Goal: Submit feedback/report problem

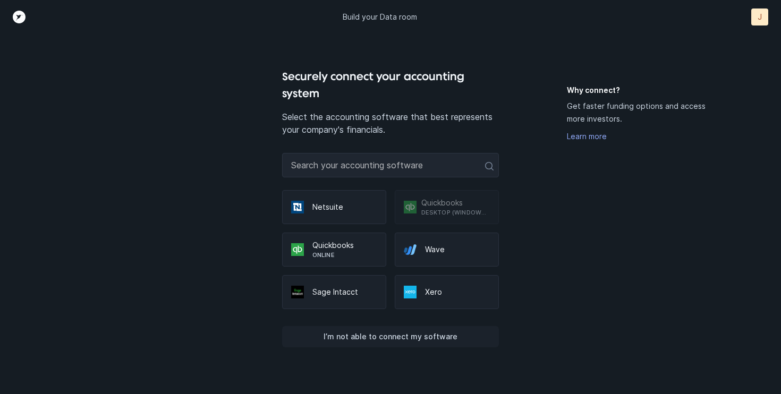
click at [416, 334] on p "I’m not able to connect my software" at bounding box center [391, 337] width 134 height 13
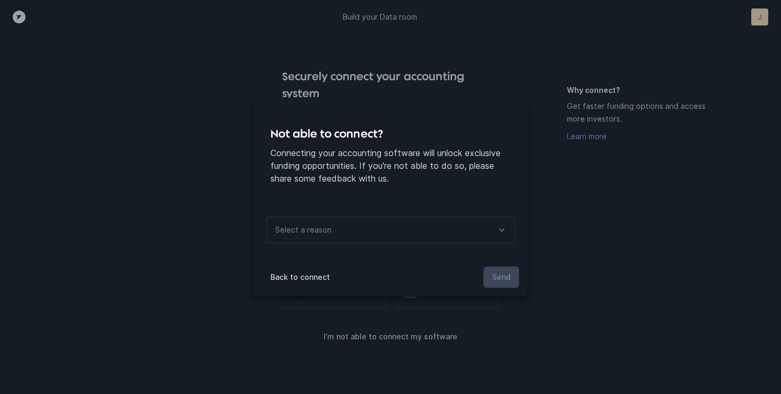
click at [480, 231] on div "Select a reason" at bounding box center [390, 230] width 249 height 27
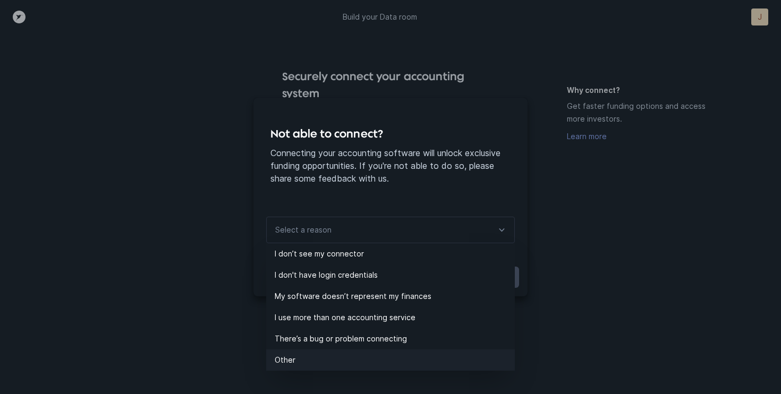
click at [429, 354] on p "Other" at bounding box center [395, 360] width 240 height 13
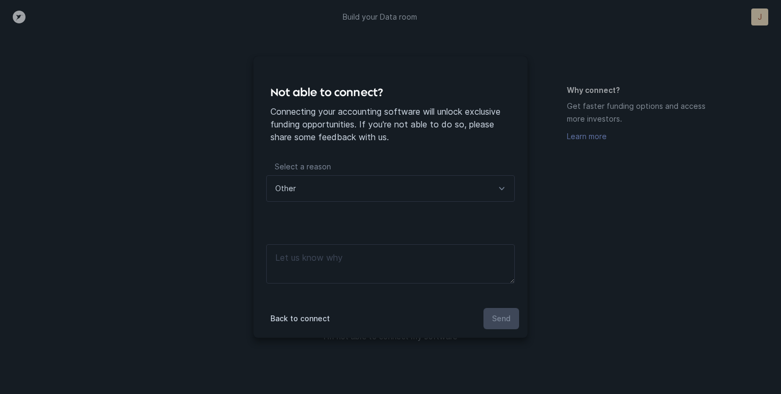
click at [433, 190] on div "Other" at bounding box center [390, 188] width 249 height 27
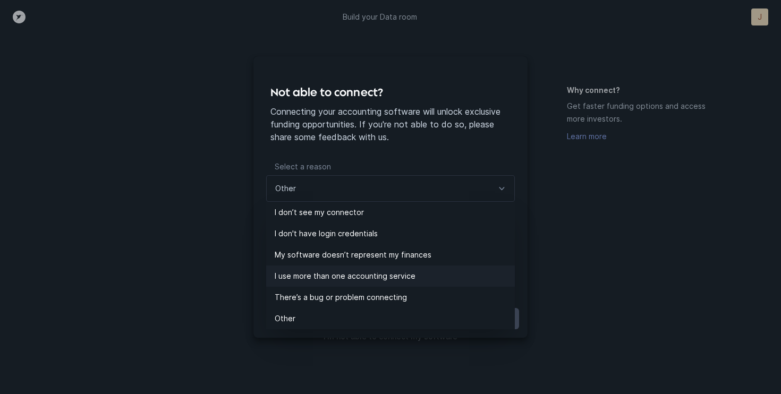
click at [417, 269] on li "I use more than one accounting service" at bounding box center [390, 276] width 249 height 21
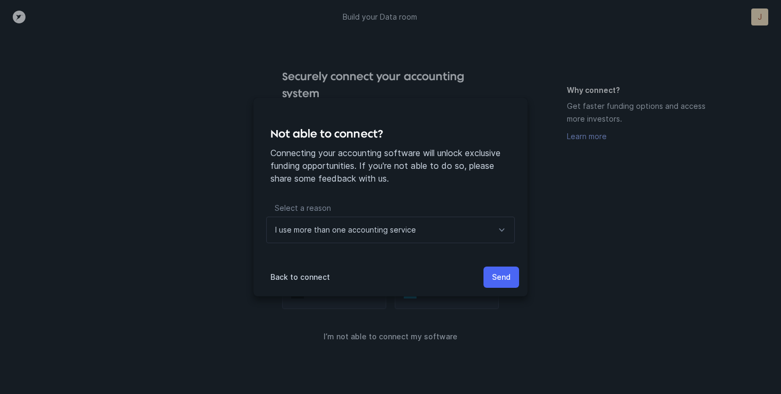
click at [493, 279] on p "Send" at bounding box center [501, 277] width 19 height 13
